Goal: Information Seeking & Learning: Check status

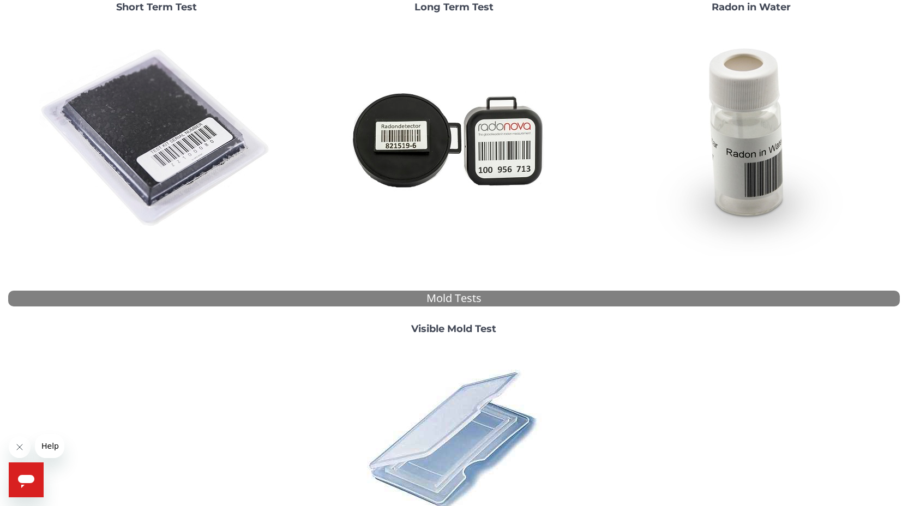
scroll to position [188, 0]
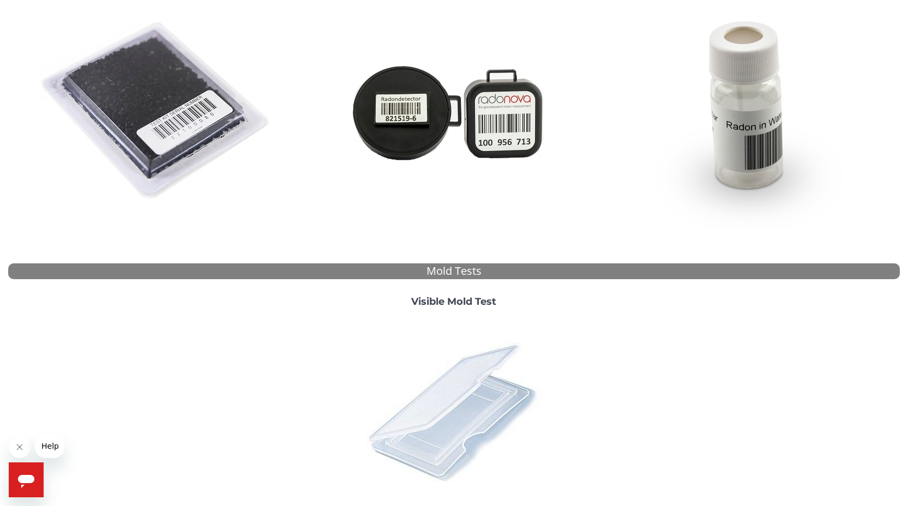
click at [472, 369] on img at bounding box center [453, 411] width 191 height 191
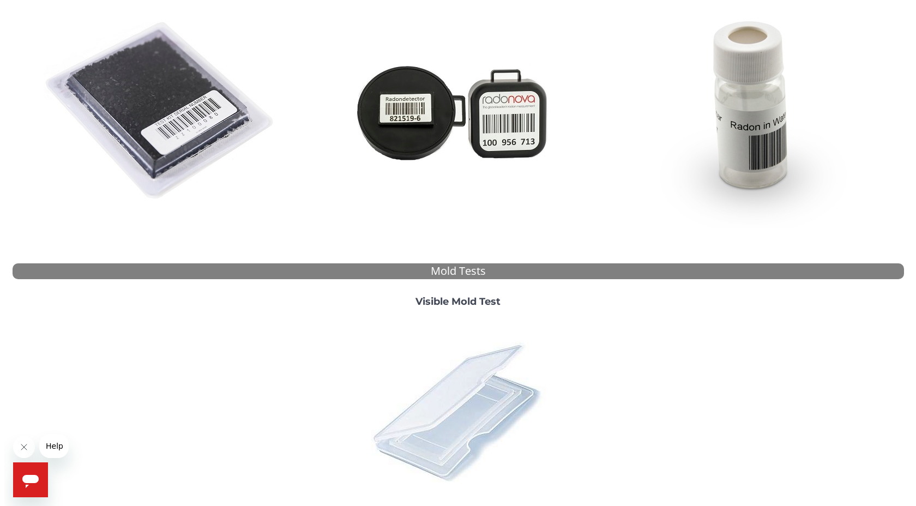
scroll to position [0, 0]
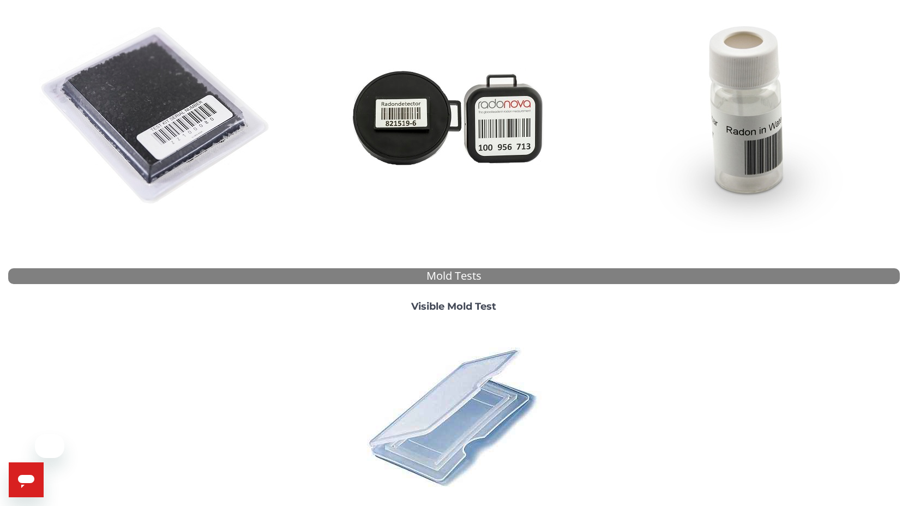
scroll to position [284, 0]
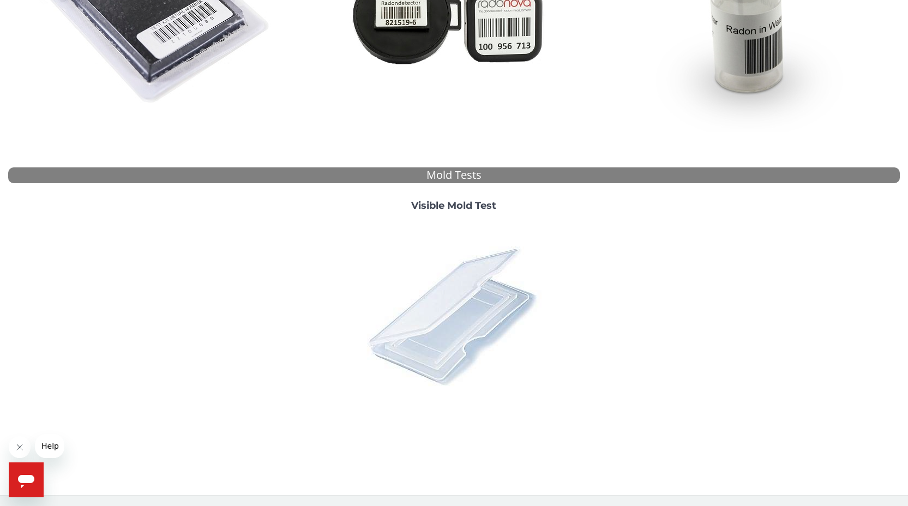
click at [446, 319] on img at bounding box center [453, 315] width 191 height 191
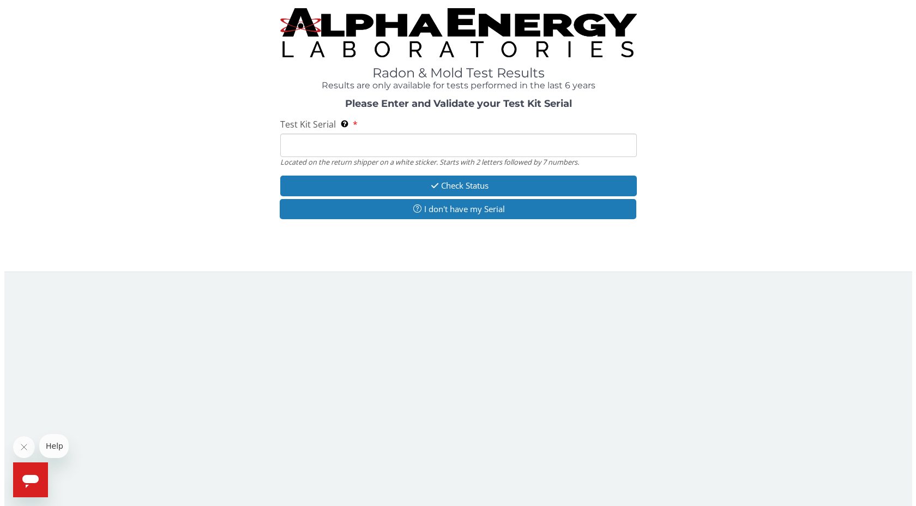
scroll to position [0, 0]
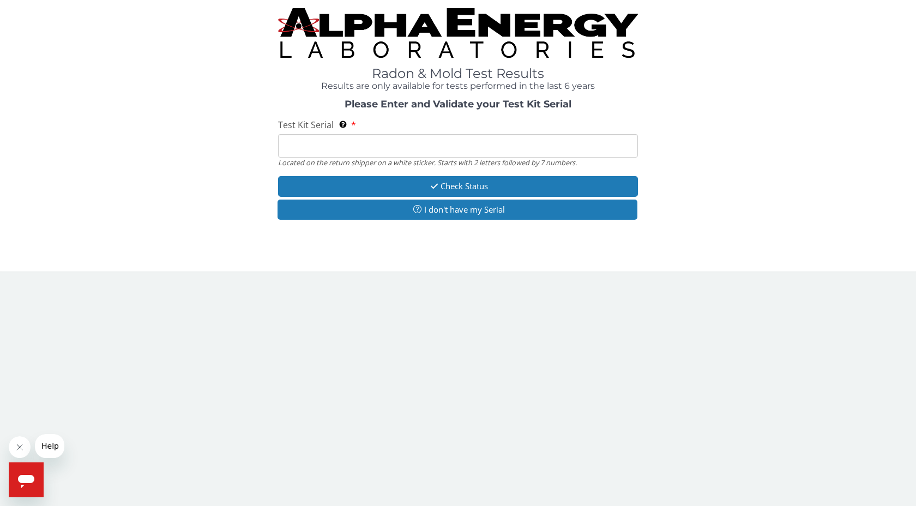
click at [412, 145] on input "Test Kit Serial Located on the return shipper on a white sticker. Starts with 2…" at bounding box center [458, 145] width 360 height 23
type input "ML188721"
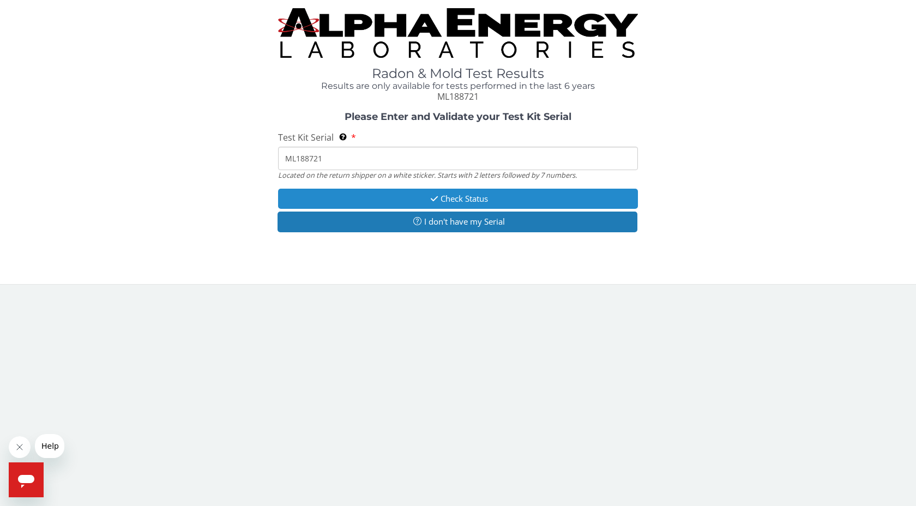
click at [414, 199] on button "Check Status" at bounding box center [458, 199] width 360 height 20
